Goal: Task Accomplishment & Management: Complete application form

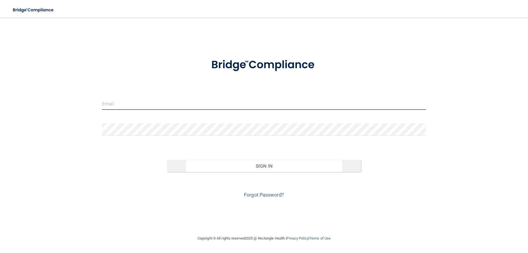
type input "[EMAIL_ADDRESS][DOMAIN_NAME]"
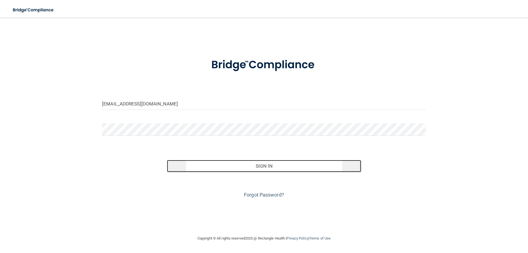
click at [281, 168] on button "Sign In" at bounding box center [264, 166] width 194 height 12
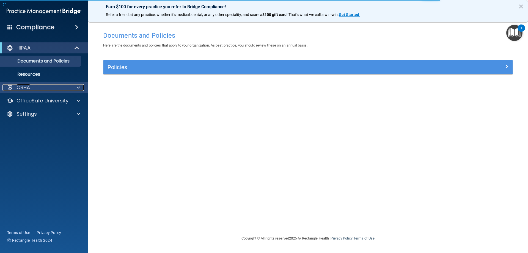
click at [79, 88] on span at bounding box center [78, 87] width 3 height 7
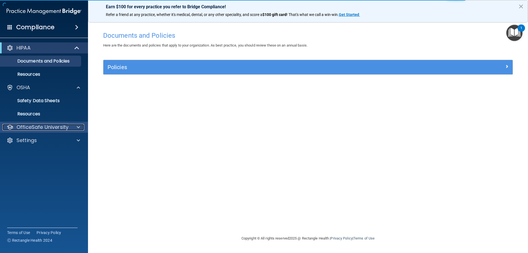
click at [79, 127] on span at bounding box center [78, 127] width 3 height 7
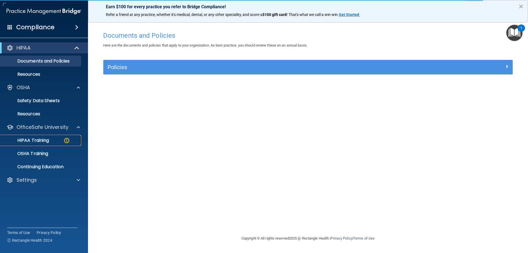
click at [64, 139] on img at bounding box center [66, 140] width 7 height 7
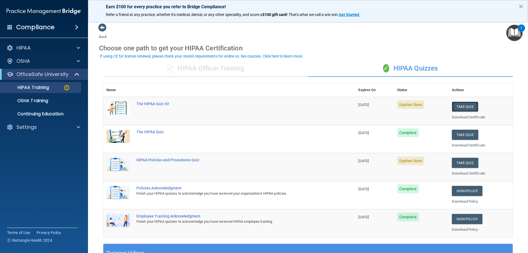
click at [423, 107] on button "Take Quiz" at bounding box center [465, 106] width 26 height 10
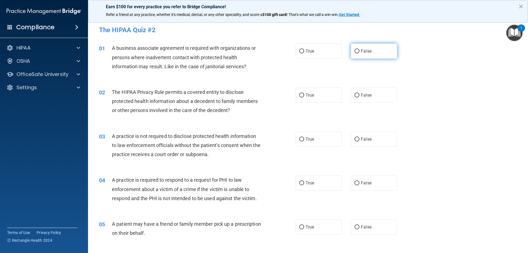
click at [367, 56] on label "False" at bounding box center [374, 50] width 46 height 15
click at [359, 53] on input "False" at bounding box center [356, 51] width 5 height 4
radio input "true"
click at [319, 96] on label "True" at bounding box center [318, 94] width 46 height 15
click at [304, 96] on input "True" at bounding box center [301, 95] width 5 height 4
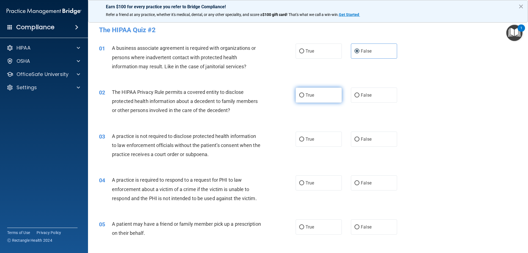
radio input "true"
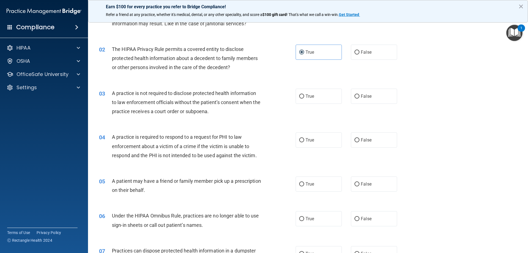
scroll to position [55, 0]
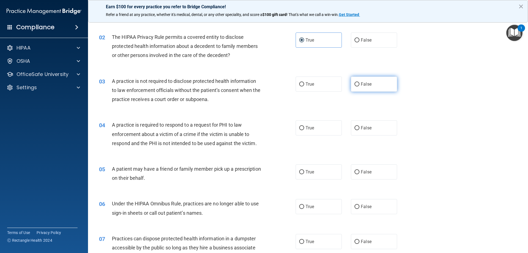
click at [354, 86] on input "False" at bounding box center [356, 84] width 5 height 4
radio input "true"
click at [323, 130] on label "True" at bounding box center [318, 127] width 46 height 15
click at [304, 130] on input "True" at bounding box center [301, 128] width 5 height 4
radio input "true"
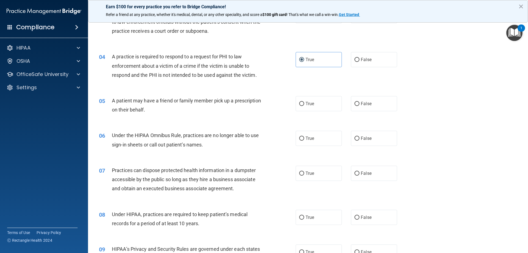
scroll to position [137, 0]
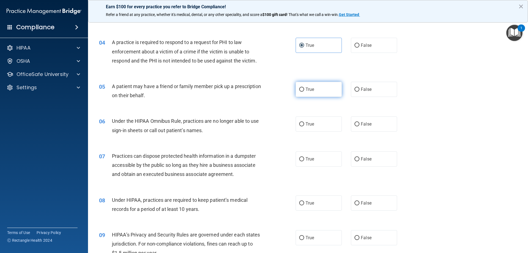
click at [317, 89] on label "True" at bounding box center [318, 89] width 46 height 15
click at [304, 89] on input "True" at bounding box center [301, 89] width 5 height 4
radio input "true"
click at [308, 129] on label "True" at bounding box center [318, 123] width 46 height 15
click at [304, 126] on input "True" at bounding box center [301, 124] width 5 height 4
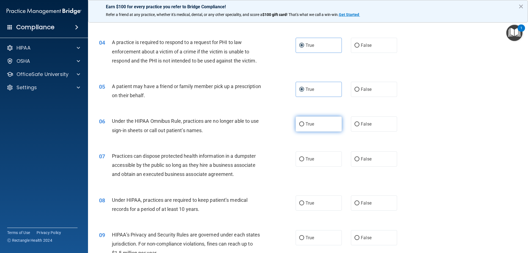
radio input "true"
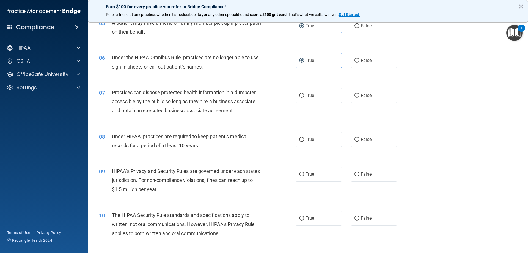
scroll to position [220, 0]
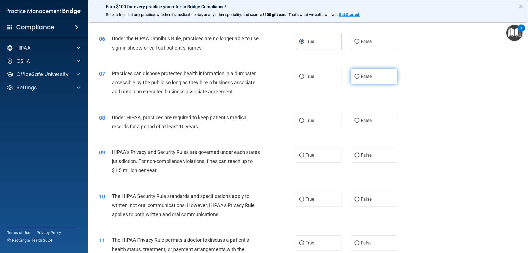
click at [365, 70] on label "False" at bounding box center [374, 76] width 46 height 15
click at [359, 74] on input "False" at bounding box center [356, 76] width 5 height 4
radio input "true"
click at [374, 118] on label "False" at bounding box center [374, 120] width 46 height 15
click at [359, 118] on input "False" at bounding box center [356, 120] width 5 height 4
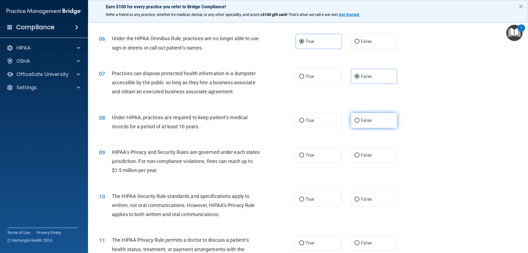
radio input "true"
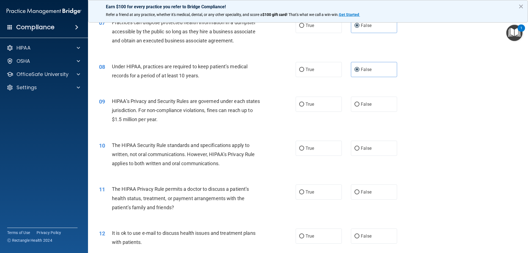
scroll to position [275, 0]
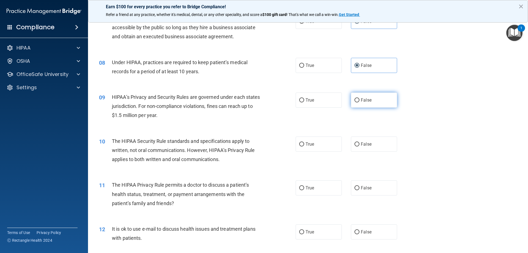
click at [369, 100] on label "False" at bounding box center [374, 99] width 46 height 15
click at [359, 100] on input "False" at bounding box center [356, 100] width 5 height 4
radio input "true"
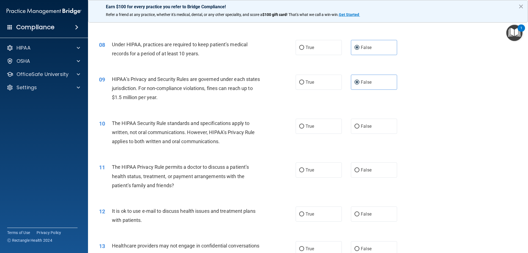
scroll to position [302, 0]
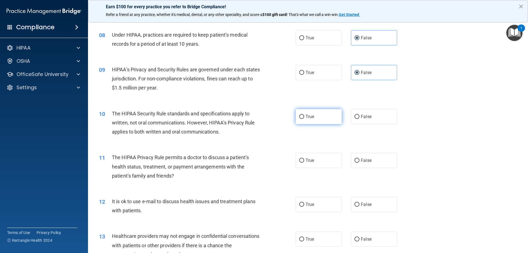
click at [327, 120] on label "True" at bounding box center [318, 116] width 46 height 15
click at [304, 119] on input "True" at bounding box center [301, 117] width 5 height 4
radio input "true"
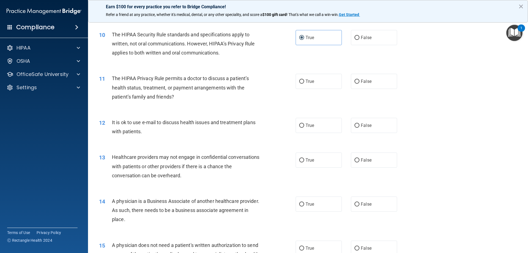
scroll to position [385, 0]
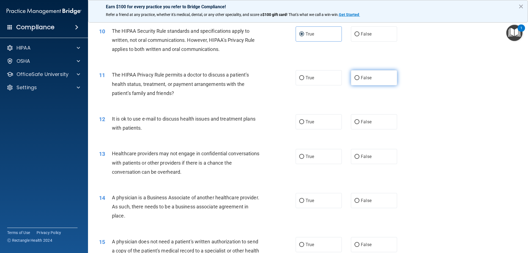
click at [370, 77] on label "False" at bounding box center [374, 77] width 46 height 15
click at [359, 77] on input "False" at bounding box center [356, 78] width 5 height 4
radio input "true"
click at [375, 121] on label "False" at bounding box center [374, 121] width 46 height 15
click at [359, 121] on input "False" at bounding box center [356, 122] width 5 height 4
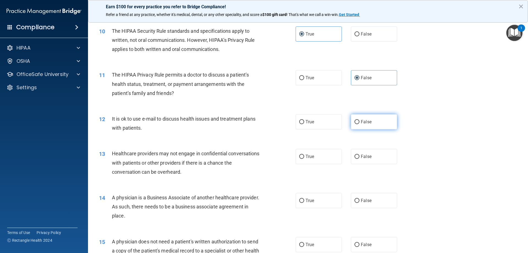
radio input "true"
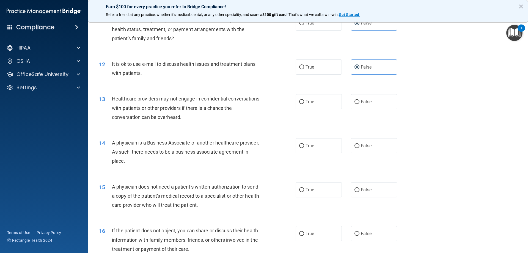
scroll to position [440, 0]
click at [304, 95] on label "True" at bounding box center [318, 101] width 46 height 15
click at [304, 99] on input "True" at bounding box center [301, 101] width 5 height 4
radio input "true"
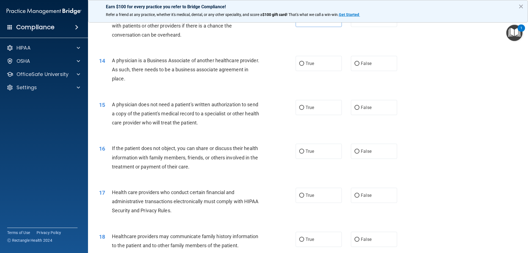
scroll to position [522, 0]
click at [363, 61] on span "False" at bounding box center [366, 62] width 11 height 5
click at [359, 61] on input "False" at bounding box center [356, 63] width 5 height 4
radio input "true"
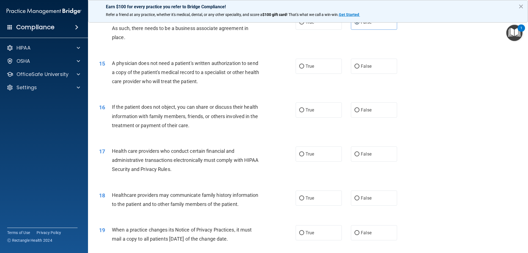
scroll to position [577, 0]
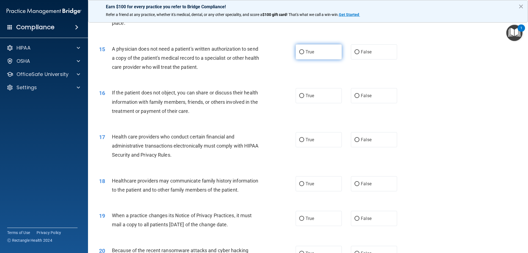
click at [327, 59] on label "True" at bounding box center [318, 51] width 46 height 15
click at [304, 54] on input "True" at bounding box center [301, 52] width 5 height 4
radio input "true"
click at [303, 91] on label "True" at bounding box center [318, 95] width 46 height 15
click at [303, 94] on input "True" at bounding box center [301, 96] width 5 height 4
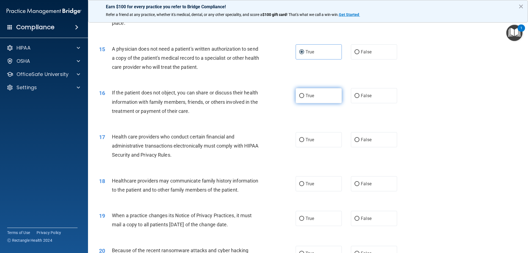
radio input "true"
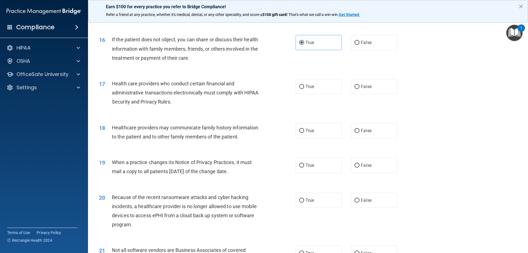
scroll to position [632, 0]
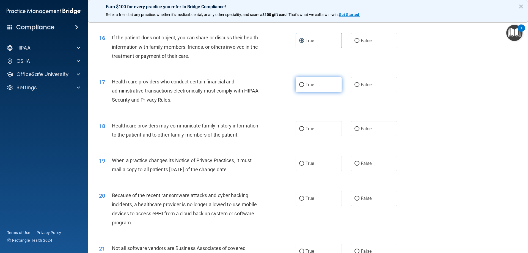
click at [321, 87] on label "True" at bounding box center [318, 84] width 46 height 15
click at [304, 87] on input "True" at bounding box center [301, 85] width 5 height 4
radio input "true"
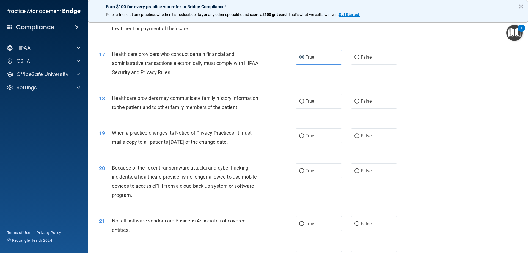
scroll to position [687, 0]
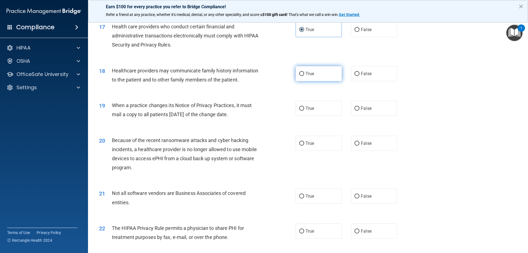
click at [328, 71] on label "True" at bounding box center [318, 73] width 46 height 15
click at [304, 72] on input "True" at bounding box center [301, 74] width 5 height 4
radio input "true"
click at [332, 106] on label "True" at bounding box center [318, 108] width 46 height 15
click at [304, 106] on input "True" at bounding box center [301, 108] width 5 height 4
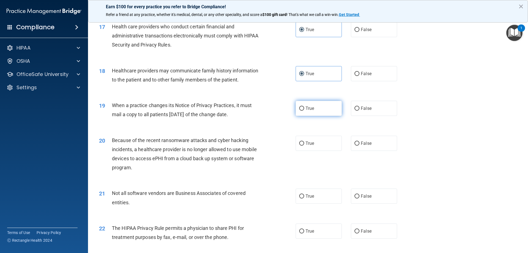
radio input "true"
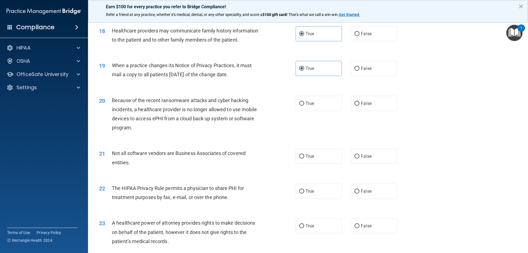
scroll to position [742, 0]
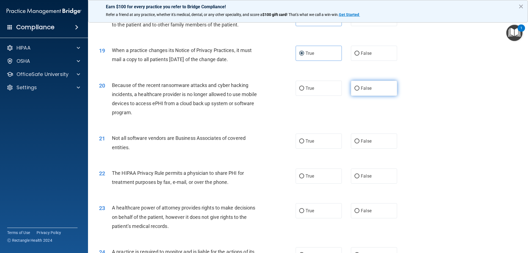
click at [385, 89] on label "False" at bounding box center [374, 88] width 46 height 15
click at [359, 89] on input "False" at bounding box center [356, 88] width 5 height 4
radio input "true"
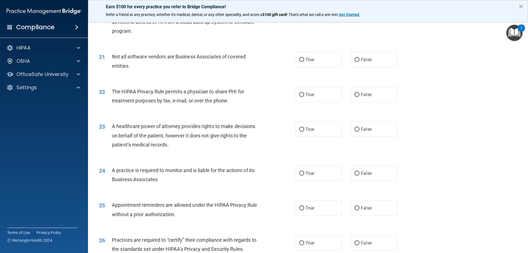
scroll to position [825, 0]
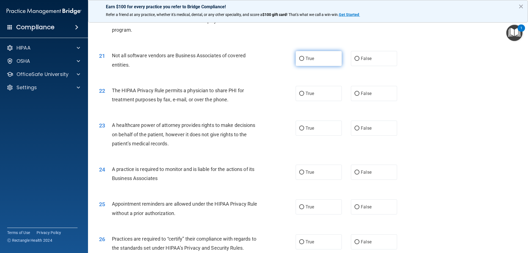
click at [317, 61] on label "True" at bounding box center [318, 58] width 46 height 15
click at [304, 61] on input "True" at bounding box center [301, 59] width 5 height 4
radio input "true"
click at [307, 90] on label "True" at bounding box center [318, 93] width 46 height 15
click at [304, 92] on input "True" at bounding box center [301, 94] width 5 height 4
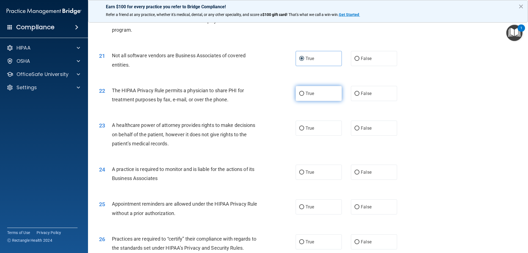
radio input "true"
click at [385, 130] on label "False" at bounding box center [374, 127] width 46 height 15
click at [359, 130] on input "False" at bounding box center [356, 128] width 5 height 4
radio input "true"
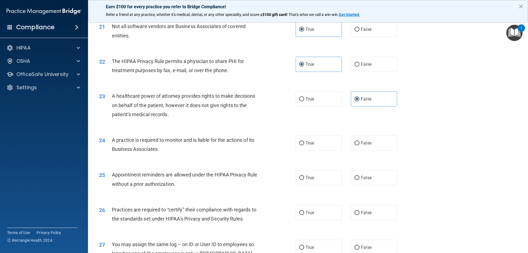
scroll to position [907, 0]
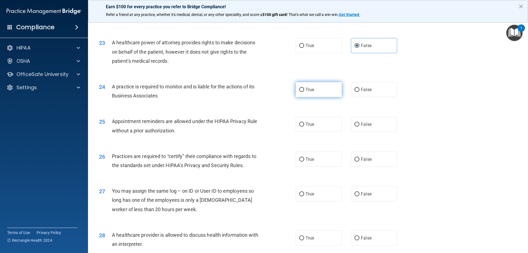
click at [327, 92] on label "True" at bounding box center [318, 89] width 46 height 15
click at [304, 92] on input "True" at bounding box center [301, 90] width 5 height 4
radio input "true"
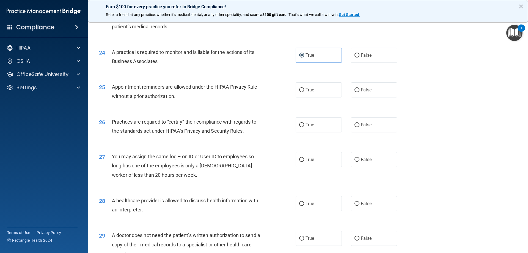
scroll to position [962, 0]
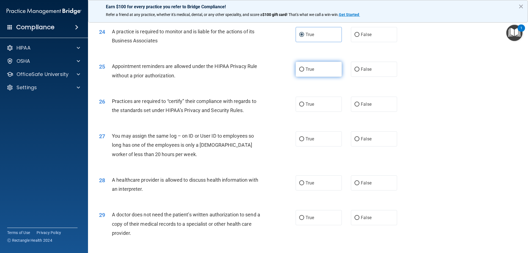
click at [321, 71] on label "True" at bounding box center [318, 69] width 46 height 15
click at [304, 71] on input "True" at bounding box center [301, 69] width 5 height 4
radio input "true"
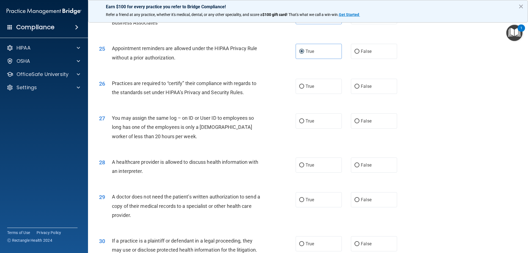
scroll to position [1017, 0]
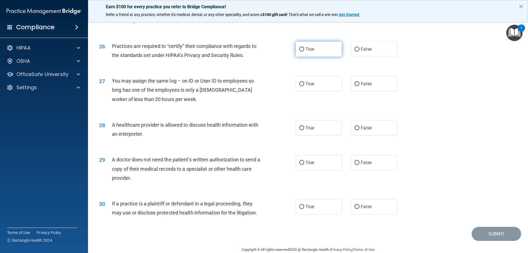
click at [319, 51] on label "True" at bounding box center [318, 49] width 46 height 15
click at [304, 51] on input "True" at bounding box center [301, 49] width 5 height 4
radio input "true"
click at [375, 81] on label "False" at bounding box center [374, 83] width 46 height 15
click at [359, 82] on input "False" at bounding box center [356, 84] width 5 height 4
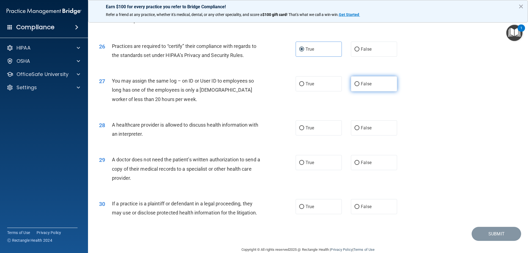
radio input "true"
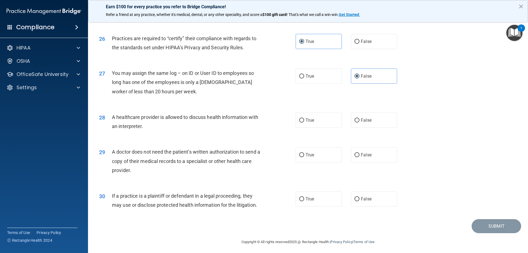
scroll to position [1027, 0]
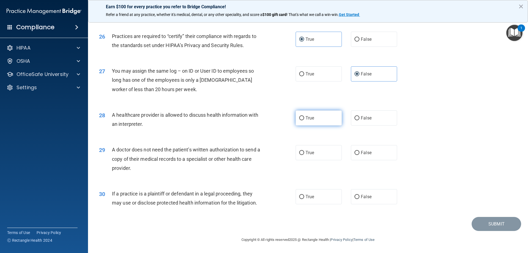
click at [323, 118] on label "True" at bounding box center [318, 117] width 46 height 15
click at [304, 118] on input "True" at bounding box center [301, 118] width 5 height 4
radio input "true"
click at [358, 122] on label "False" at bounding box center [374, 117] width 46 height 15
click at [358, 120] on input "False" at bounding box center [356, 118] width 5 height 4
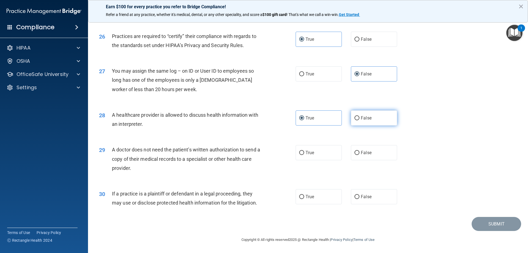
radio input "true"
radio input "false"
click at [330, 158] on label "True" at bounding box center [318, 152] width 46 height 15
click at [304, 155] on input "True" at bounding box center [301, 153] width 5 height 4
radio input "true"
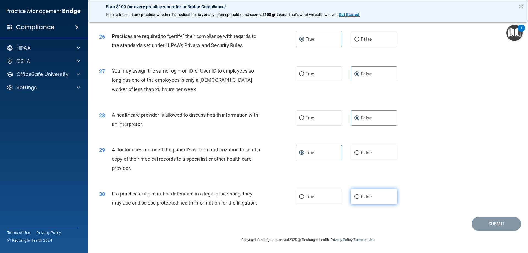
click at [377, 195] on label "False" at bounding box center [374, 196] width 46 height 15
click at [359, 195] on input "False" at bounding box center [356, 197] width 5 height 4
radio input "true"
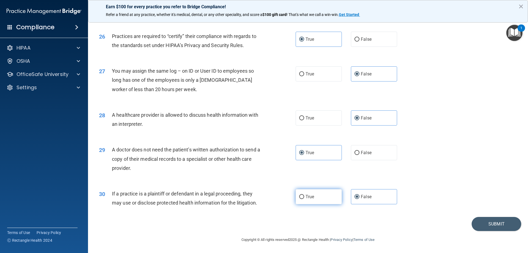
click at [338, 194] on label "True" at bounding box center [318, 196] width 46 height 15
click at [304, 195] on input "True" at bounding box center [301, 197] width 5 height 4
radio input "true"
radio input "false"
click at [423, 227] on button "Submit" at bounding box center [495, 224] width 49 height 14
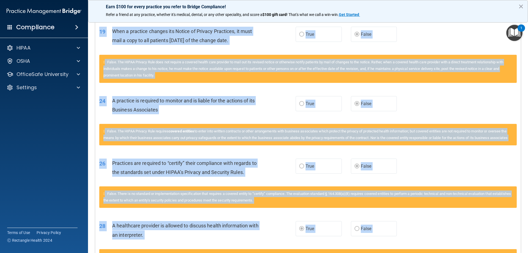
scroll to position [515, 0]
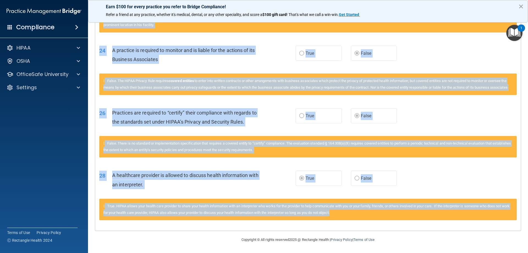
drag, startPoint x: 99, startPoint y: 139, endPoint x: 435, endPoint y: 213, distance: 343.3
copy div "Loremipsu Dol Sitame 44 Conse adi ELITS Doeiusm Temp, incididun utl et dolore m…"
click at [423, 173] on div "28 A healthcare provider is allowed to discuss health information with an inter…" at bounding box center [307, 181] width 425 height 35
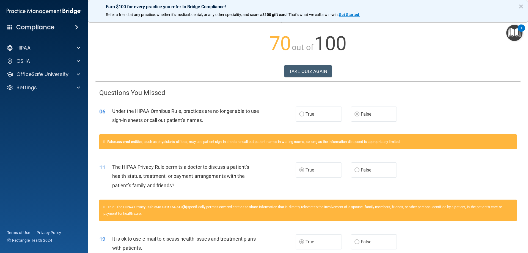
scroll to position [0, 0]
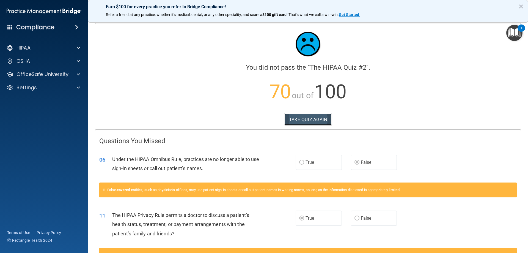
click at [308, 122] on button "TAKE QUIZ AGAIN" at bounding box center [308, 119] width 48 height 12
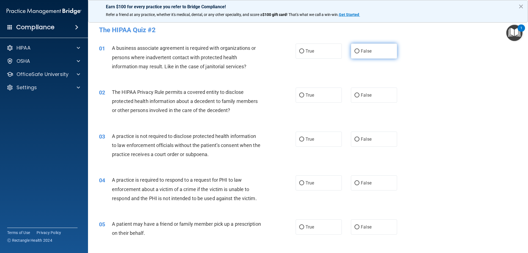
click at [351, 54] on label "False" at bounding box center [374, 50] width 46 height 15
click at [354, 53] on input "False" at bounding box center [356, 51] width 5 height 4
radio input "true"
click at [296, 96] on label "True" at bounding box center [318, 94] width 46 height 15
click at [299, 96] on input "True" at bounding box center [301, 95] width 5 height 4
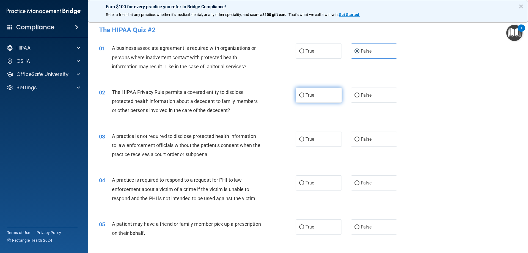
radio input "true"
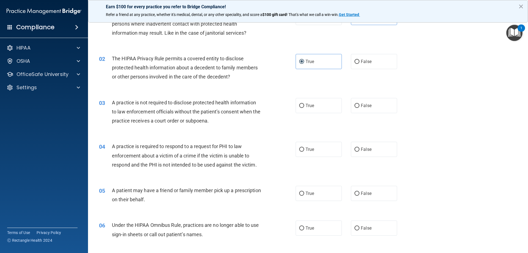
scroll to position [55, 0]
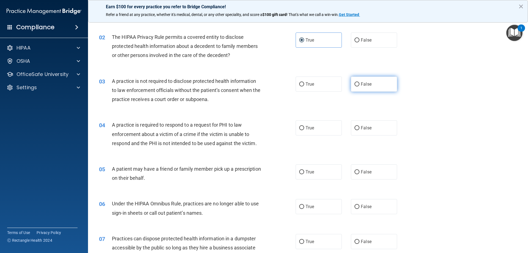
click at [374, 87] on label "False" at bounding box center [374, 83] width 46 height 15
click at [359, 86] on input "False" at bounding box center [356, 84] width 5 height 4
radio input "true"
click at [319, 129] on label "True" at bounding box center [318, 127] width 46 height 15
click at [304, 129] on input "True" at bounding box center [301, 128] width 5 height 4
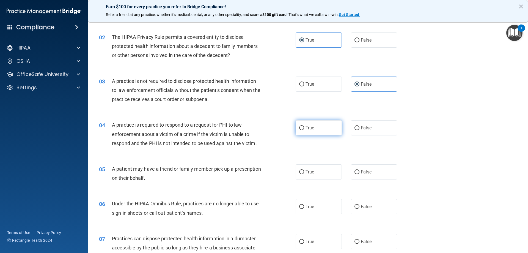
radio input "true"
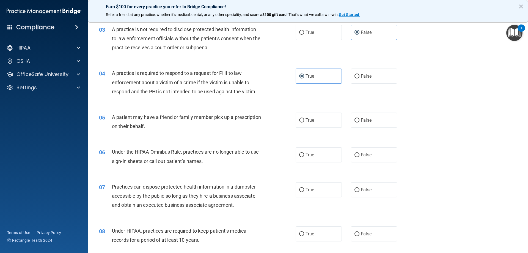
scroll to position [110, 0]
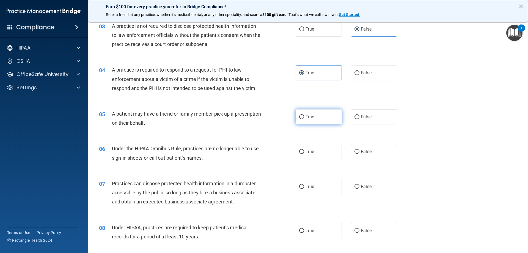
click at [299, 117] on input "True" at bounding box center [301, 117] width 5 height 4
radio input "true"
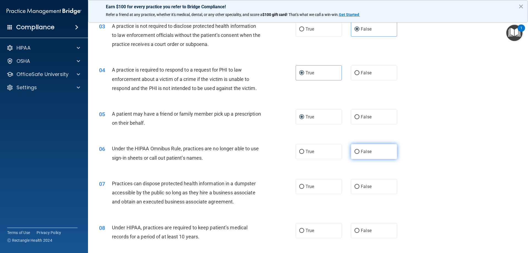
click at [383, 148] on label "False" at bounding box center [374, 151] width 46 height 15
click at [359, 150] on input "False" at bounding box center [356, 152] width 5 height 4
radio input "true"
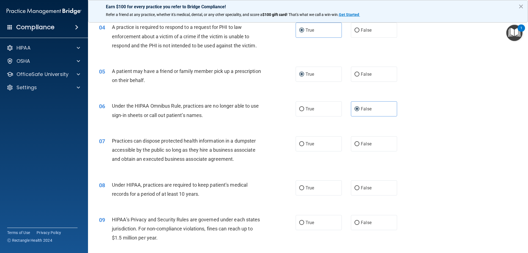
scroll to position [165, 0]
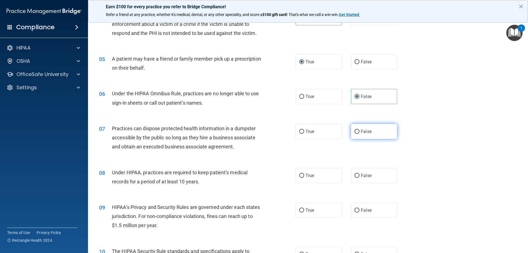
click at [375, 134] on label "False" at bounding box center [374, 131] width 46 height 15
click at [359, 134] on input "False" at bounding box center [356, 131] width 5 height 4
radio input "true"
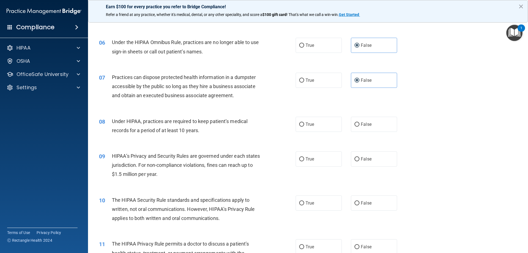
scroll to position [220, 0]
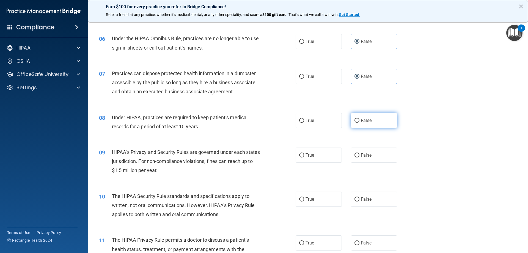
click at [379, 124] on label "False" at bounding box center [374, 120] width 46 height 15
click at [359, 123] on input "False" at bounding box center [356, 120] width 5 height 4
radio input "true"
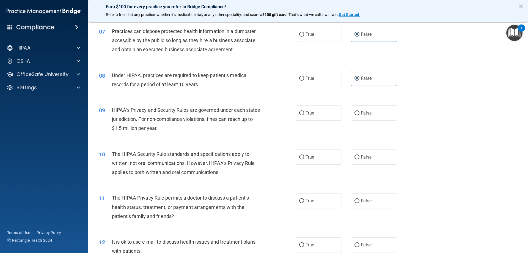
scroll to position [275, 0]
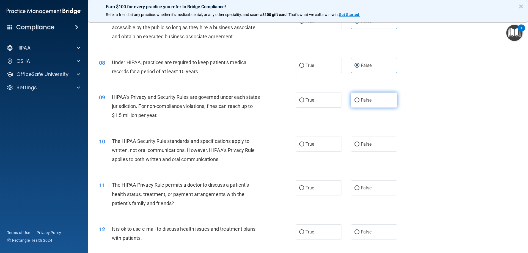
click at [355, 104] on label "False" at bounding box center [374, 99] width 46 height 15
click at [355, 102] on input "False" at bounding box center [356, 100] width 5 height 4
radio input "true"
click at [306, 140] on label "True" at bounding box center [318, 143] width 46 height 15
click at [304, 142] on input "True" at bounding box center [301, 144] width 5 height 4
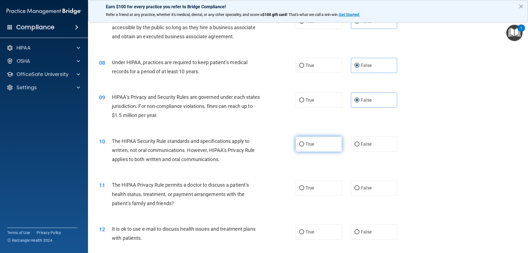
radio input "true"
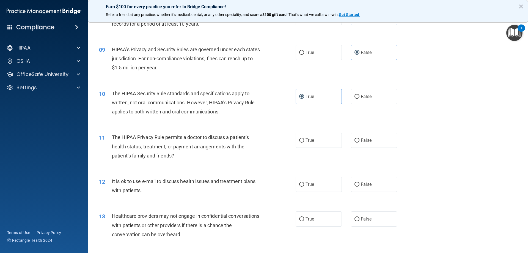
scroll to position [330, 0]
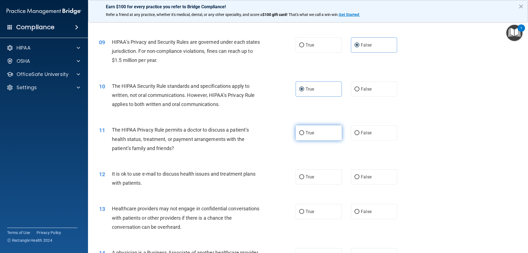
click at [303, 137] on label "True" at bounding box center [318, 132] width 46 height 15
click at [303, 135] on input "True" at bounding box center [301, 133] width 5 height 4
radio input "true"
click at [317, 178] on label "True" at bounding box center [318, 176] width 46 height 15
click at [304, 178] on input "True" at bounding box center [301, 177] width 5 height 4
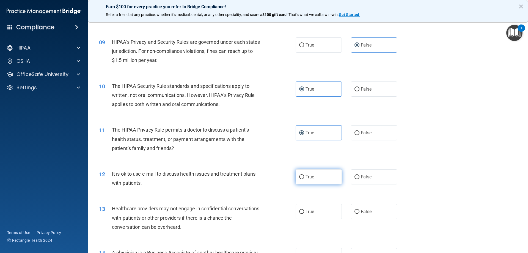
radio input "true"
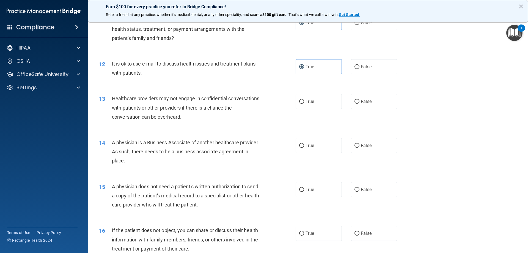
scroll to position [467, 0]
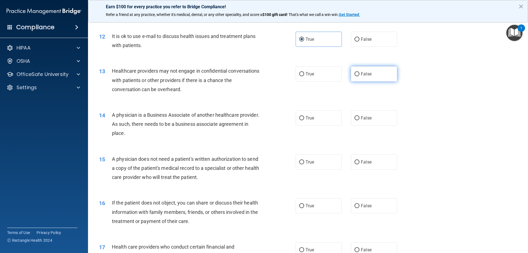
click at [368, 68] on label "False" at bounding box center [374, 73] width 46 height 15
click at [359, 72] on input "False" at bounding box center [356, 74] width 5 height 4
radio input "true"
click at [383, 120] on label "False" at bounding box center [374, 117] width 46 height 15
click at [359, 120] on input "False" at bounding box center [356, 118] width 5 height 4
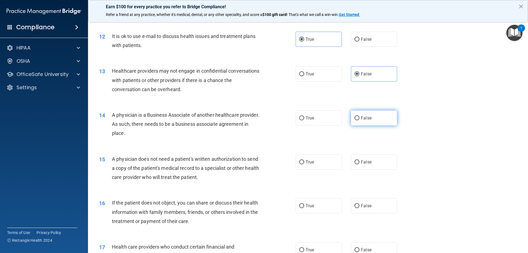
radio input "true"
click at [303, 167] on label "True" at bounding box center [318, 161] width 46 height 15
click at [303, 164] on input "True" at bounding box center [301, 162] width 5 height 4
radio input "true"
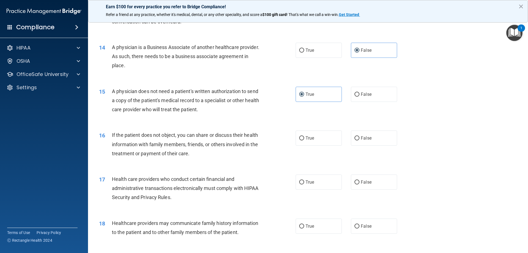
scroll to position [550, 0]
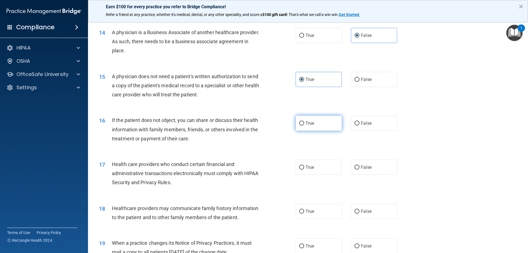
click at [320, 116] on label "True" at bounding box center [318, 122] width 46 height 15
click at [304, 121] on input "True" at bounding box center [301, 123] width 5 height 4
radio input "true"
click at [311, 170] on label "True" at bounding box center [318, 166] width 46 height 15
click at [304, 169] on input "True" at bounding box center [301, 167] width 5 height 4
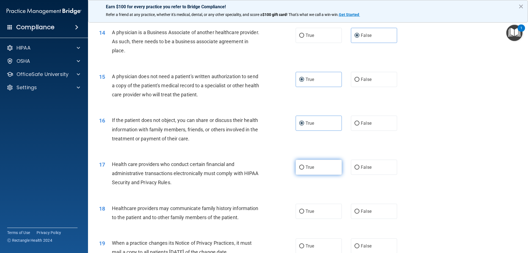
radio input "true"
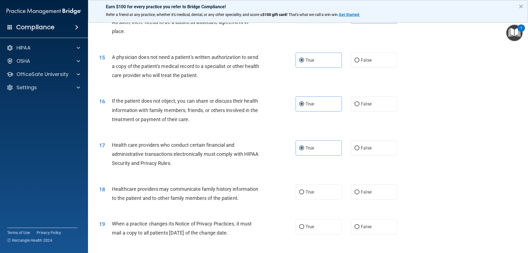
scroll to position [632, 0]
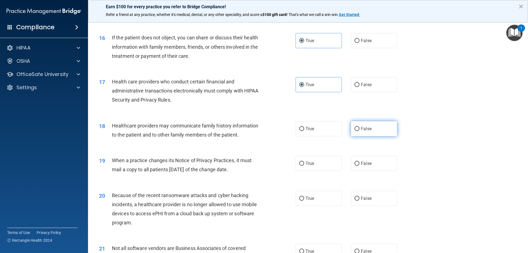
click at [368, 130] on span "False" at bounding box center [366, 128] width 11 height 5
click at [359, 130] on input "False" at bounding box center [356, 129] width 5 height 4
radio input "true"
click at [365, 166] on label "False" at bounding box center [374, 163] width 46 height 15
click at [359, 165] on input "False" at bounding box center [356, 163] width 5 height 4
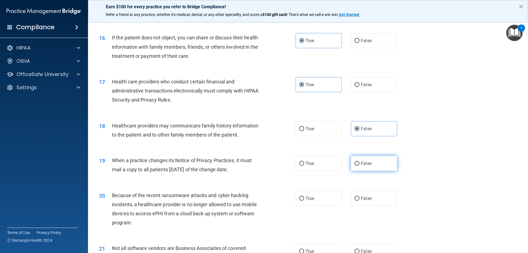
radio input "true"
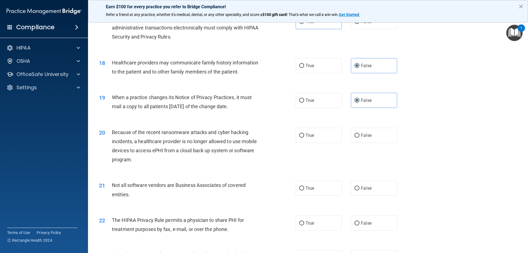
scroll to position [715, 0]
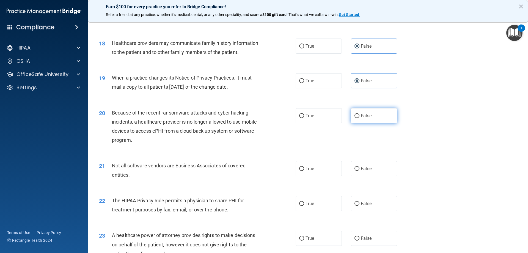
click at [364, 119] on label "False" at bounding box center [374, 115] width 46 height 15
click at [359, 118] on input "False" at bounding box center [356, 116] width 5 height 4
radio input "true"
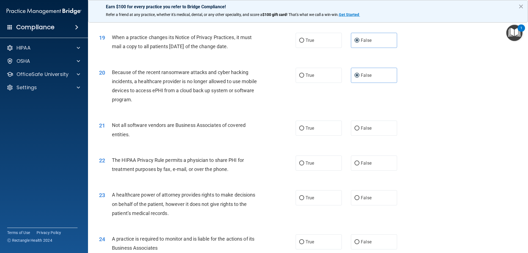
scroll to position [770, 0]
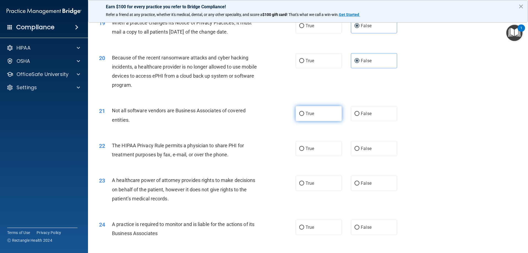
click at [312, 117] on label "True" at bounding box center [318, 113] width 46 height 15
click at [304, 116] on input "True" at bounding box center [301, 114] width 5 height 4
radio input "true"
click at [317, 154] on label "True" at bounding box center [318, 148] width 46 height 15
click at [304, 151] on input "True" at bounding box center [301, 148] width 5 height 4
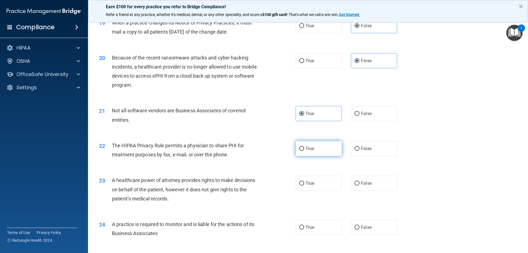
radio input "true"
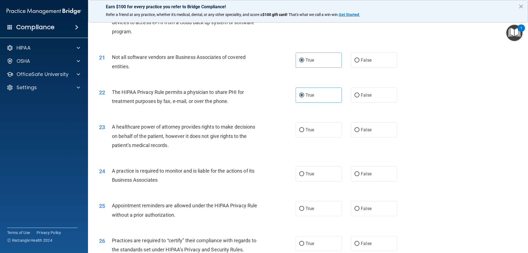
scroll to position [825, 0]
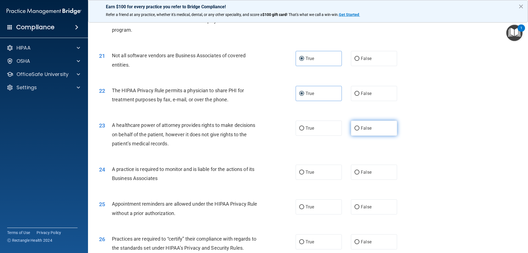
click at [369, 131] on label "False" at bounding box center [374, 127] width 46 height 15
click at [359, 130] on input "False" at bounding box center [356, 128] width 5 height 4
radio input "true"
click at [368, 173] on span "False" at bounding box center [366, 171] width 11 height 5
click at [359, 173] on input "False" at bounding box center [356, 172] width 5 height 4
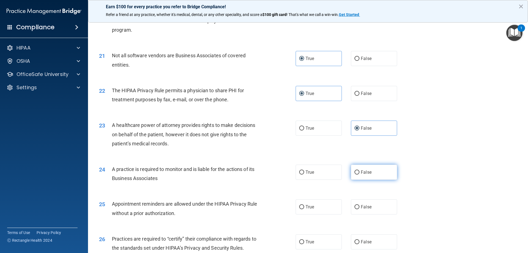
radio input "true"
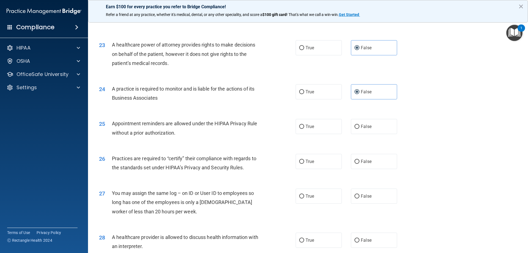
scroll to position [935, 0]
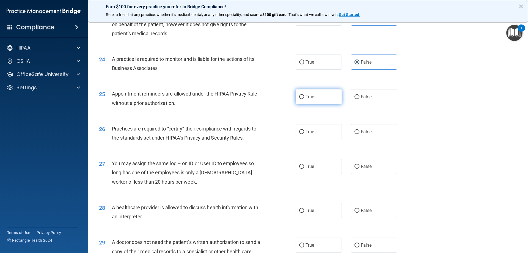
click at [325, 95] on label "True" at bounding box center [318, 96] width 46 height 15
click at [304, 95] on input "True" at bounding box center [301, 97] width 5 height 4
radio input "true"
click at [369, 132] on label "False" at bounding box center [374, 131] width 46 height 15
click at [359, 132] on input "False" at bounding box center [356, 132] width 5 height 4
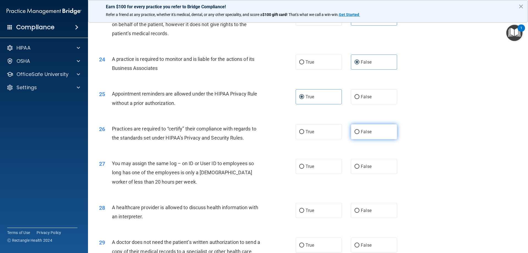
radio input "true"
click at [381, 168] on label "False" at bounding box center [374, 166] width 46 height 15
click at [359, 168] on input "False" at bounding box center [356, 166] width 5 height 4
radio input "true"
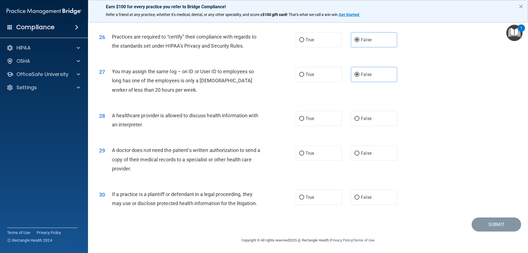
scroll to position [1027, 0]
click at [328, 120] on label "True" at bounding box center [318, 117] width 46 height 15
click at [304, 120] on input "True" at bounding box center [301, 118] width 5 height 4
radio input "true"
click at [326, 155] on label "True" at bounding box center [318, 152] width 46 height 15
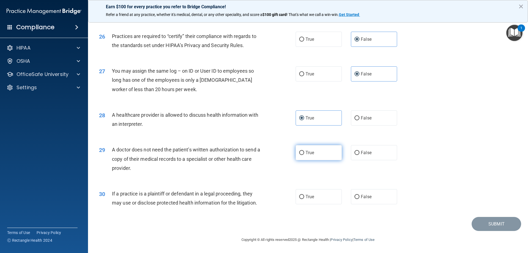
click at [304, 155] on input "True" at bounding box center [301, 153] width 5 height 4
radio input "true"
click at [315, 198] on label "True" at bounding box center [318, 196] width 46 height 15
click at [304, 198] on input "True" at bounding box center [301, 197] width 5 height 4
radio input "true"
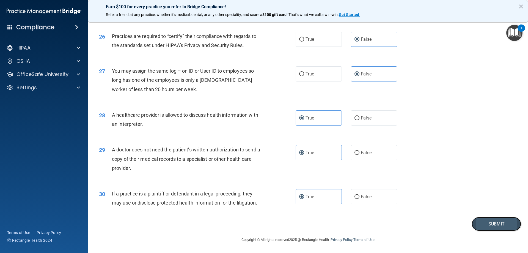
click at [423, 220] on button "Submit" at bounding box center [495, 224] width 49 height 14
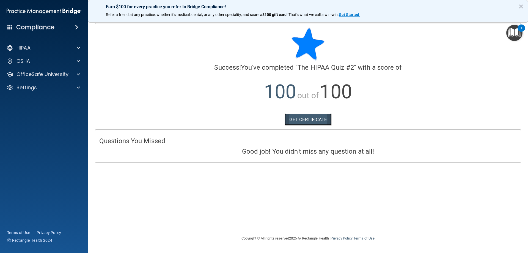
click at [307, 120] on link "GET CERTIFICATE" at bounding box center [307, 119] width 47 height 12
